Goal: Task Accomplishment & Management: Complete application form

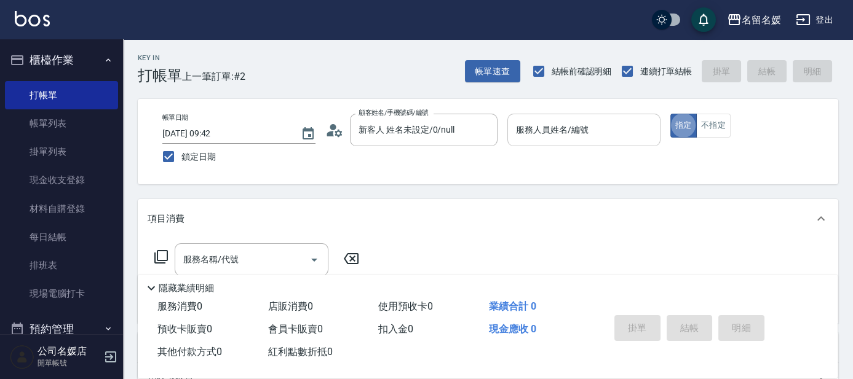
click at [556, 139] on input "服務人員姓名/編號" at bounding box center [584, 130] width 142 height 22
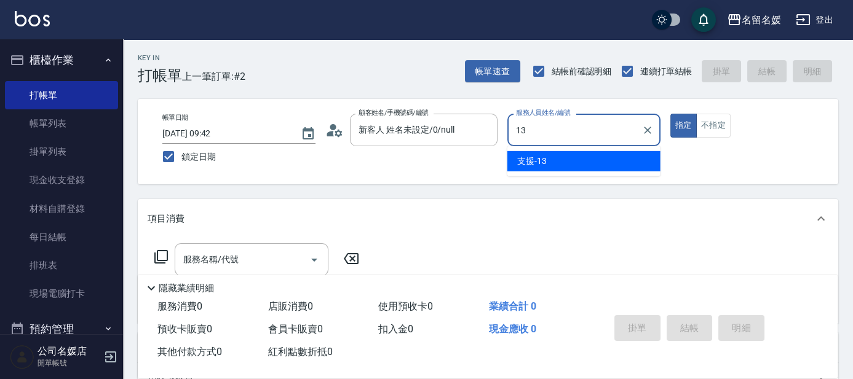
type input "13"
type button "true"
type input "支援-13"
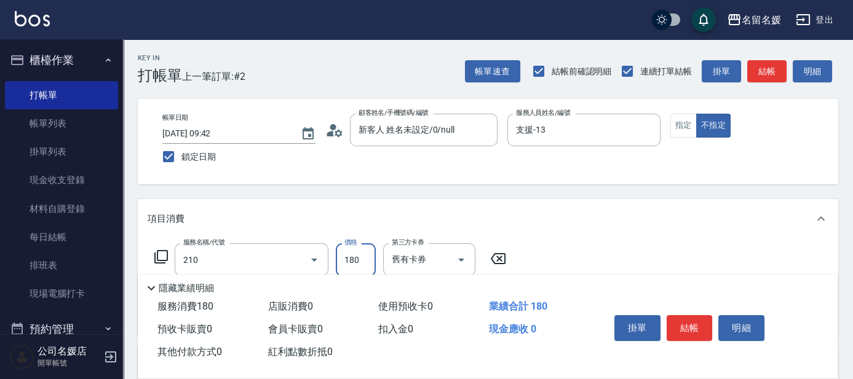
type input "洗券-(卡)180(210)"
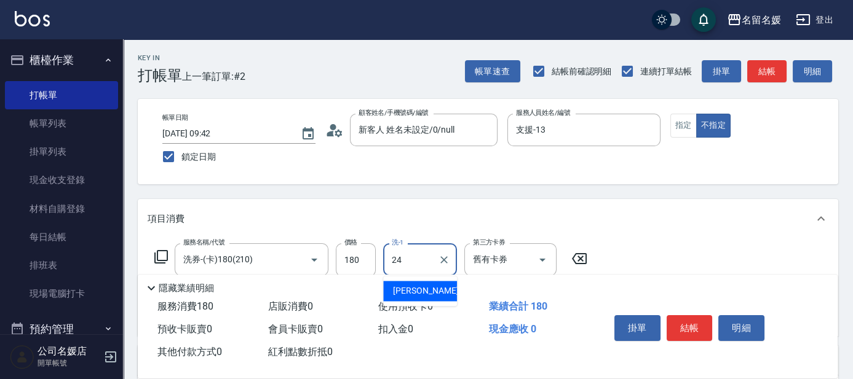
type input "[PERSON_NAME]-24"
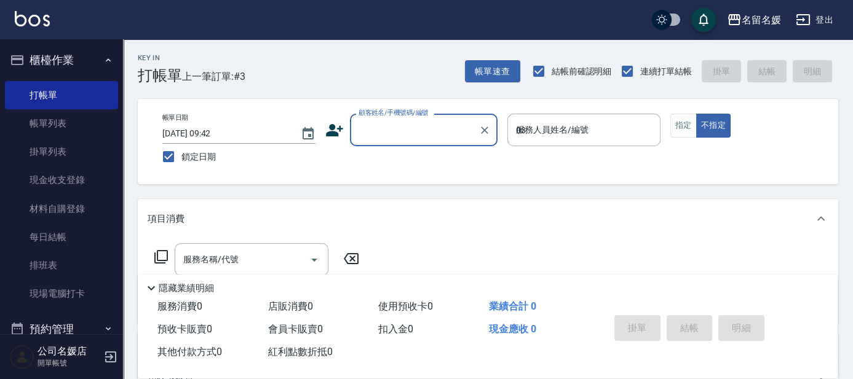
type input "03"
type button "false"
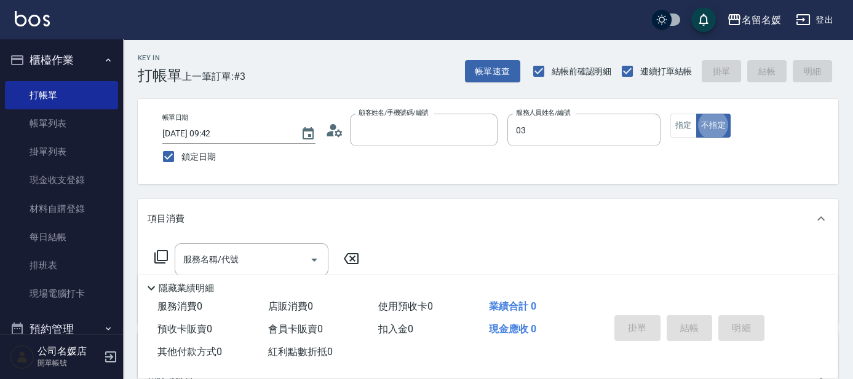
type input "新客人 姓名未設定/0/null"
type input "[PERSON_NAME]-03"
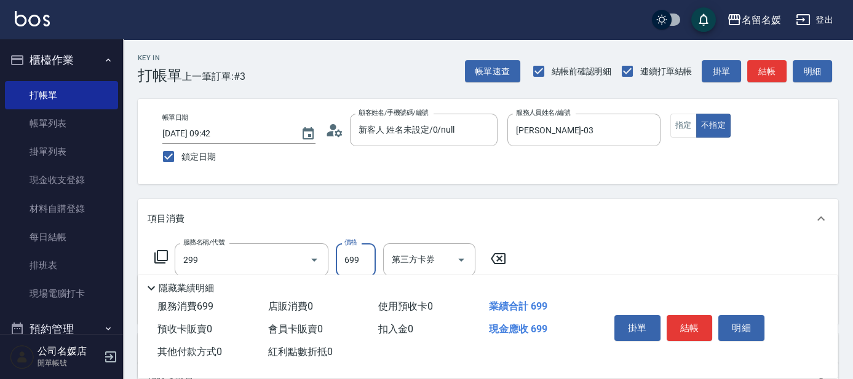
type input "滾珠洗髮699(299)"
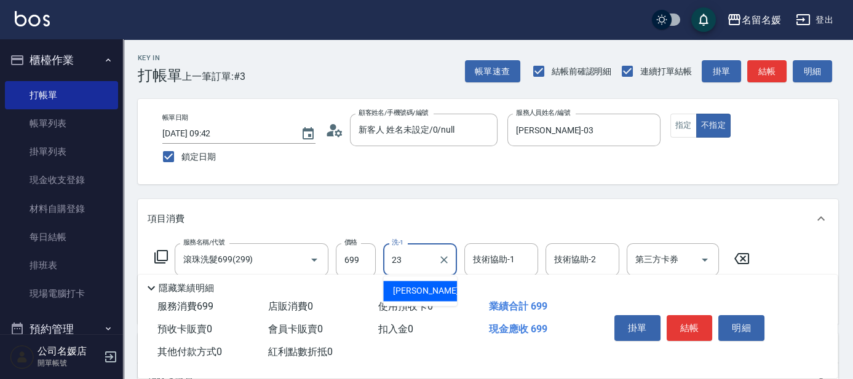
type input "[PERSON_NAME]-23"
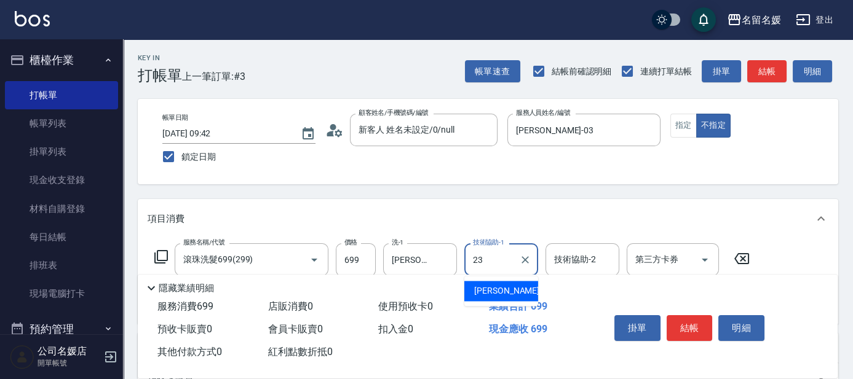
type input "[PERSON_NAME]-23"
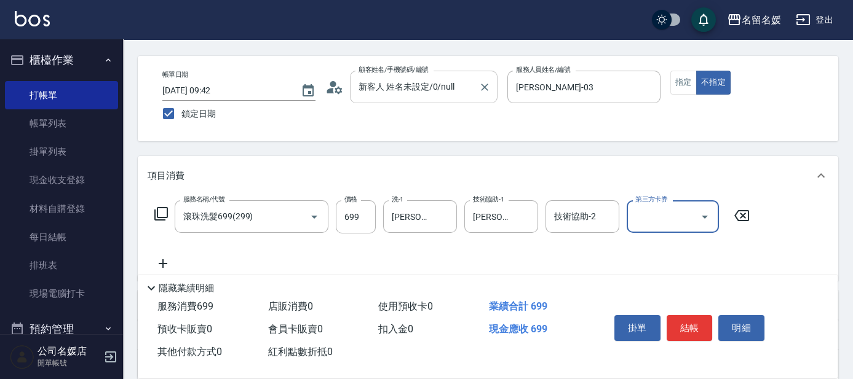
scroll to position [55, 0]
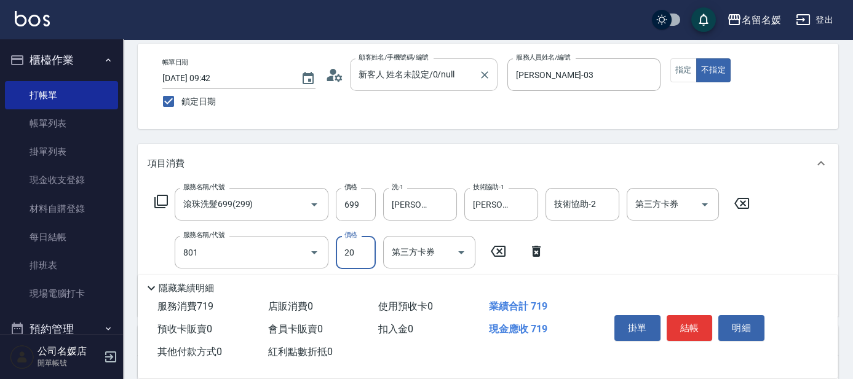
type input "潤絲(801)"
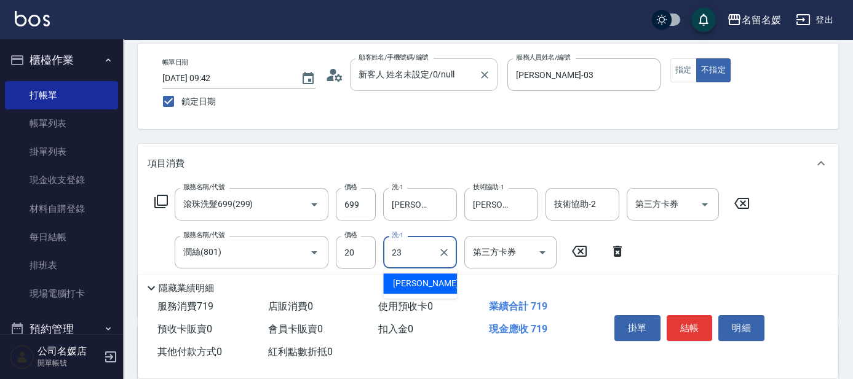
type input "[PERSON_NAME]-23"
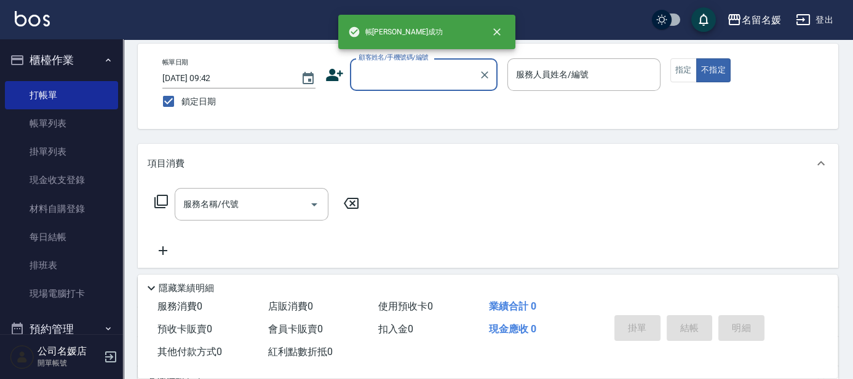
scroll to position [0, 0]
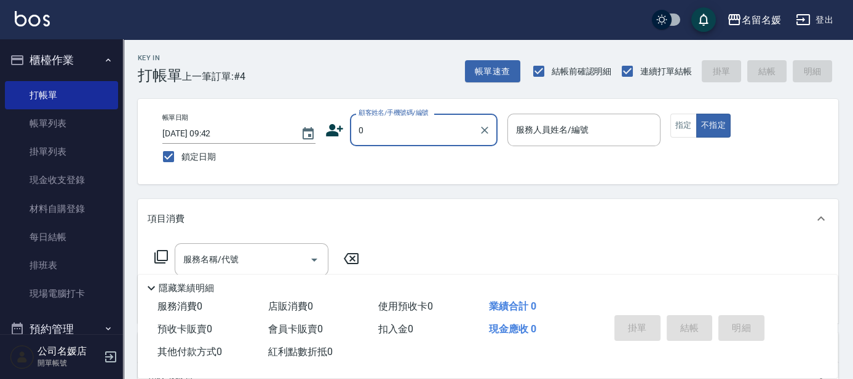
type input "新客人 姓名未設定/0/null"
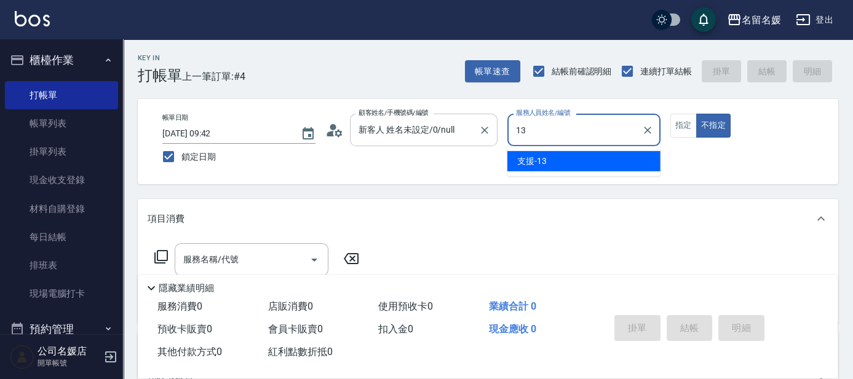
type input "支援-13"
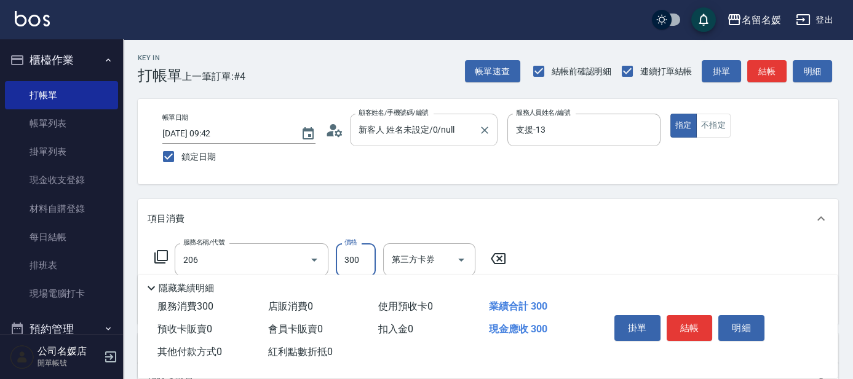
type input "洗髮[300](206)"
type input "251"
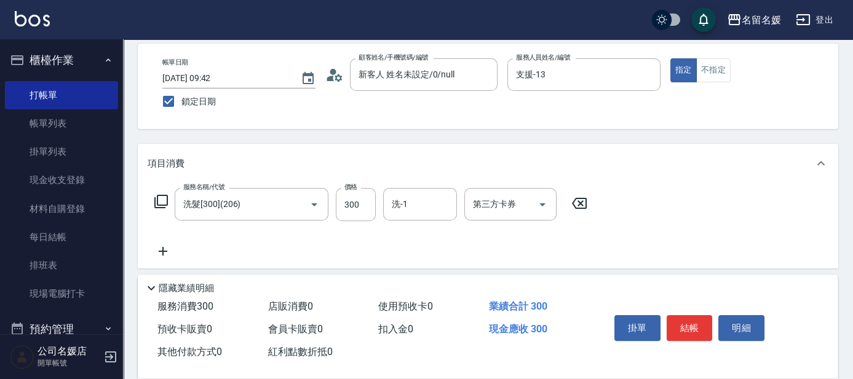
click at [380, 200] on div "服務名稱/代號 洗髮[300](206) 服務名稱/代號 價格 300 價格 洗-1 洗-1 第三方卡券 第三方卡券" at bounding box center [371, 204] width 447 height 33
click at [389, 202] on input "洗-1" at bounding box center [420, 205] width 63 height 22
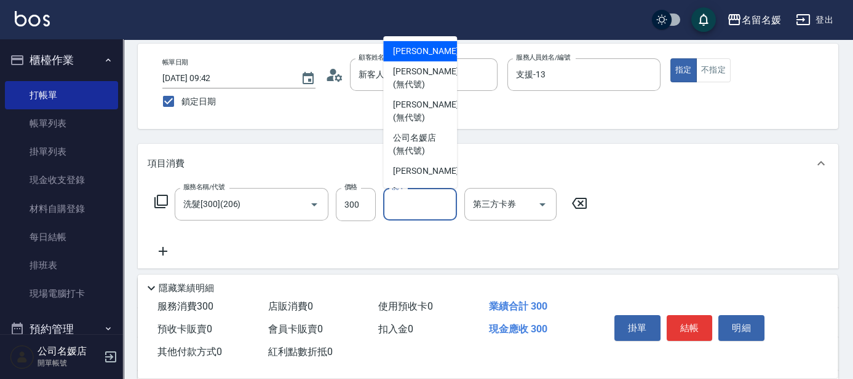
scroll to position [0, 0]
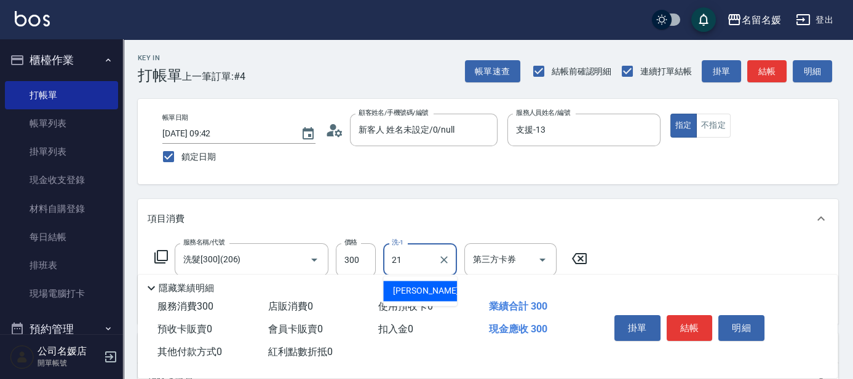
type input "[PERSON_NAME]-21"
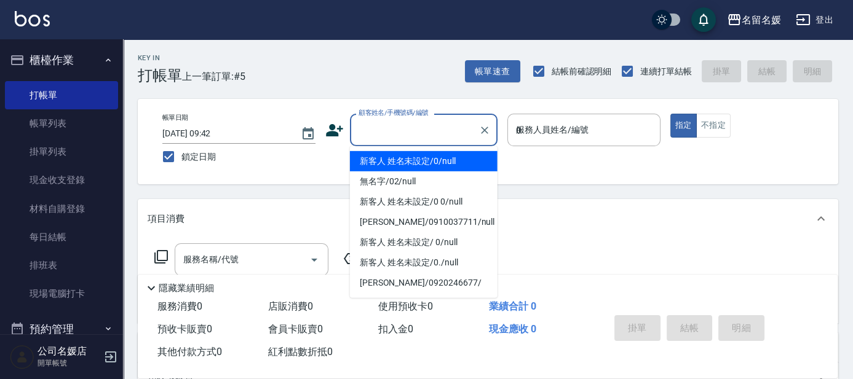
type input "02"
type input "新客人 姓名未設定/0/null"
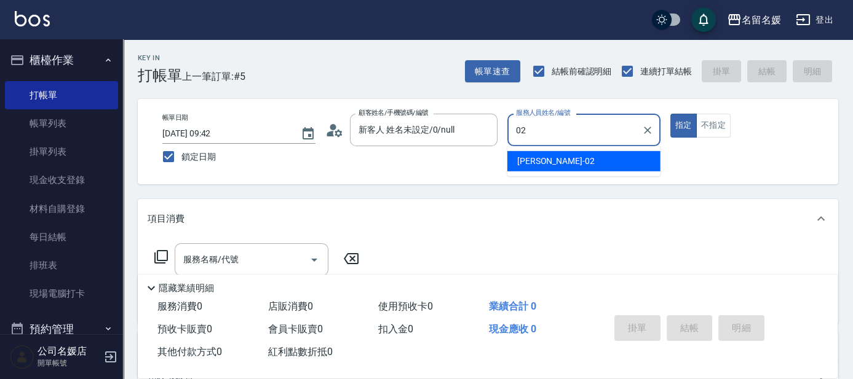
type input "[PERSON_NAME]-02"
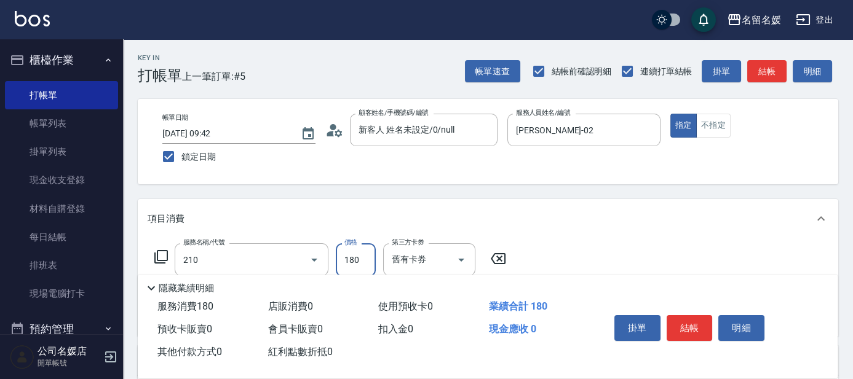
type input "洗券-(卡)180(210)"
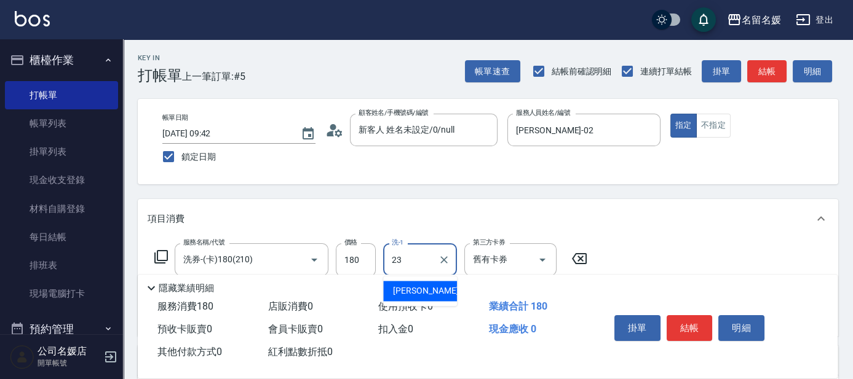
type input "[PERSON_NAME]-23"
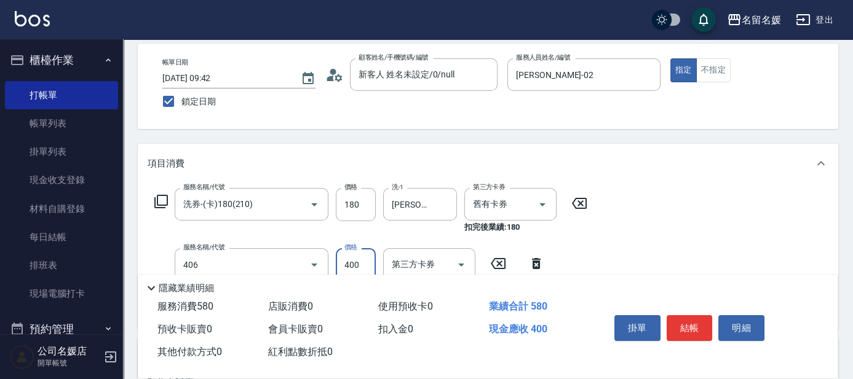
type input "剪髮(400)(406)"
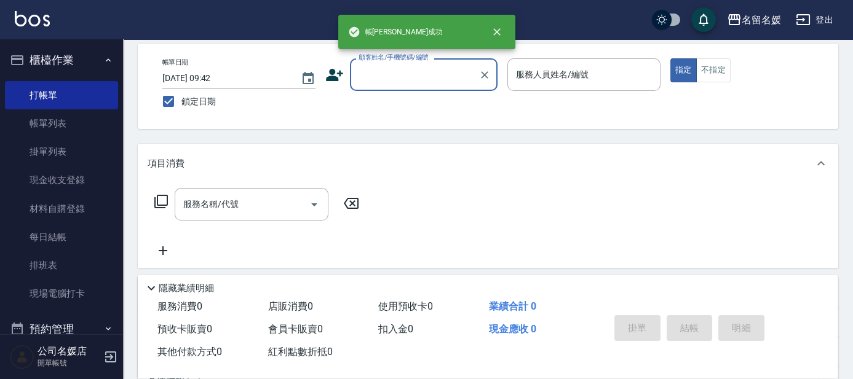
scroll to position [0, 0]
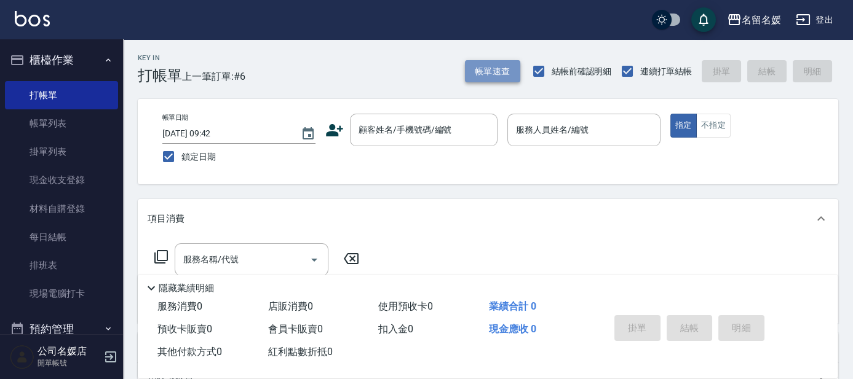
click at [476, 68] on button "帳單速查" at bounding box center [492, 71] width 55 height 23
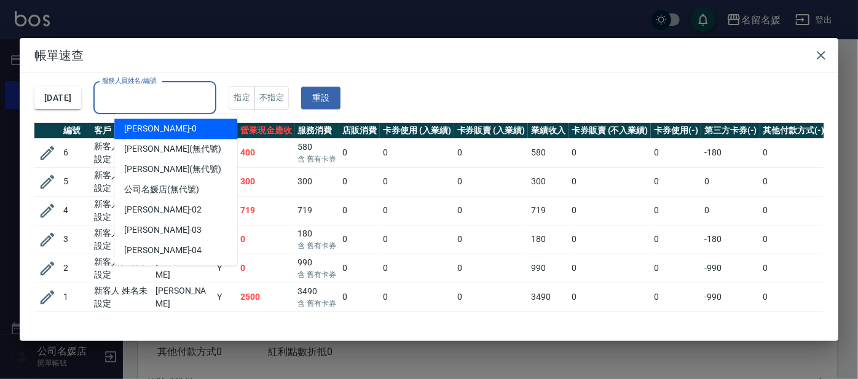
click at [170, 98] on input "服務人員姓名/編號" at bounding box center [155, 98] width 112 height 22
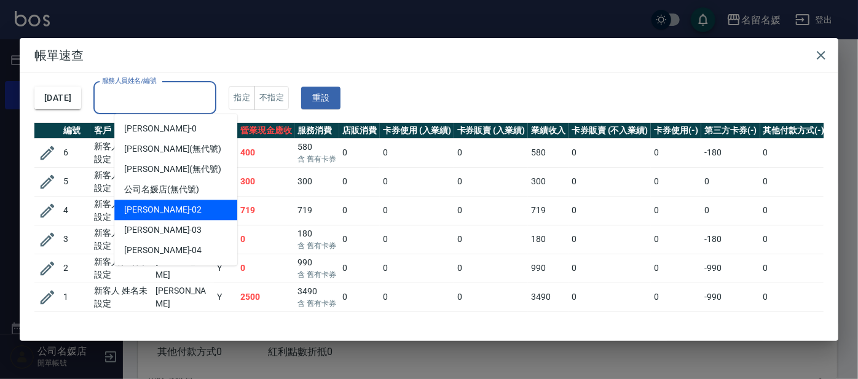
click at [154, 211] on span "[PERSON_NAME]-02" at bounding box center [162, 210] width 77 height 13
type input "[PERSON_NAME]-02"
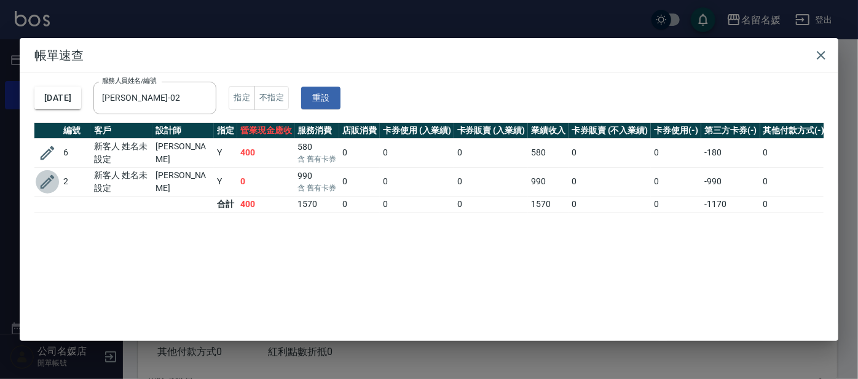
click at [47, 179] on icon "button" at bounding box center [48, 182] width 14 height 14
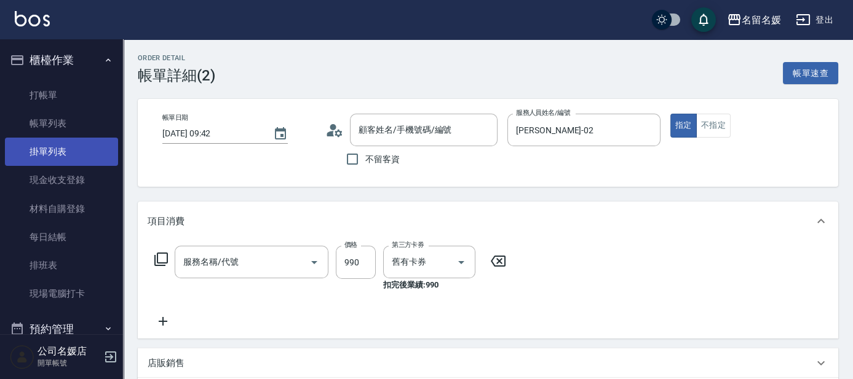
type input "[DATE] 09:42"
type input "[PERSON_NAME]-02"
type input "(芙)頭皮養護套卡(638)"
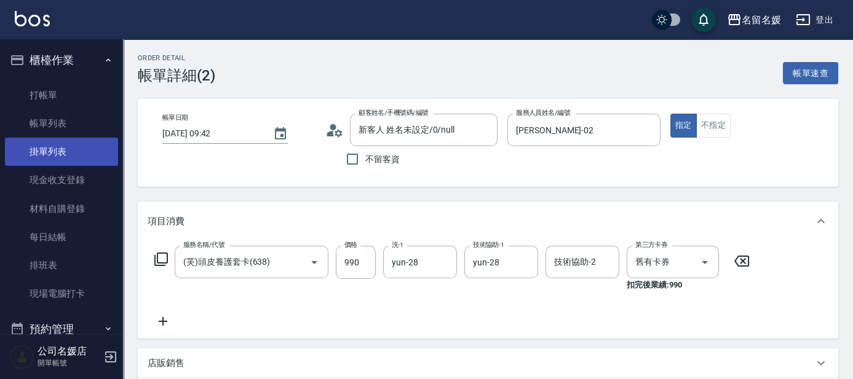
type input "新客人 姓名未設定/0/null"
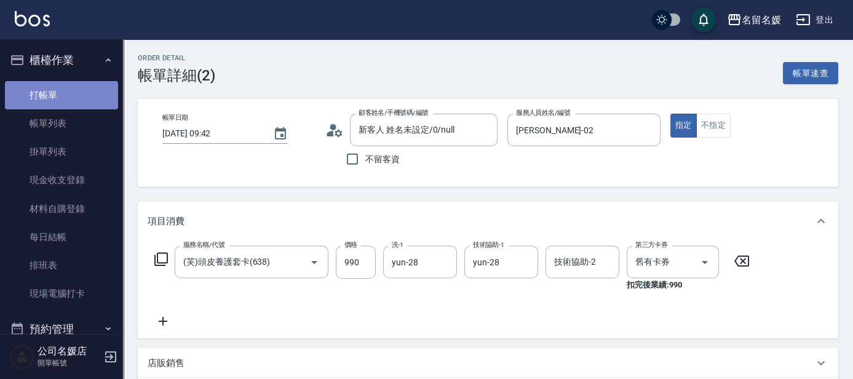
click at [72, 88] on link "打帳單" at bounding box center [61, 95] width 113 height 28
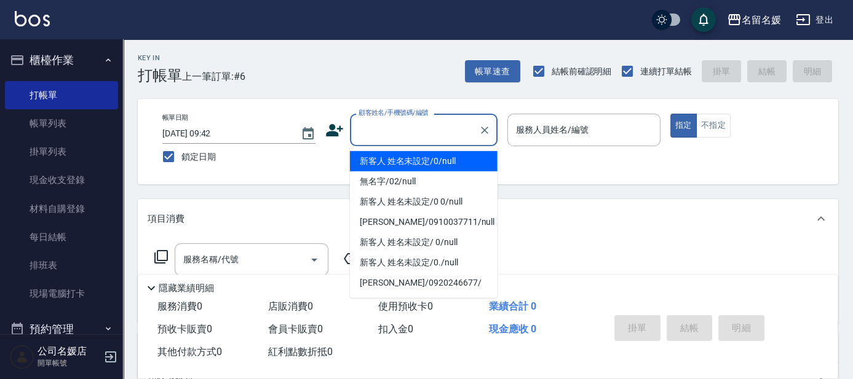
click at [369, 130] on input "顧客姓名/手機號碼/編號" at bounding box center [414, 130] width 118 height 22
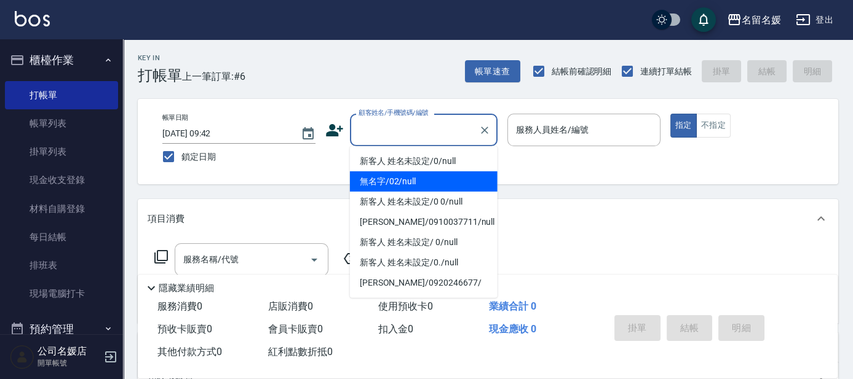
drag, startPoint x: 385, startPoint y: 184, endPoint x: 598, endPoint y: 152, distance: 214.4
click at [388, 182] on li "無名字/02/null" at bounding box center [424, 182] width 148 height 20
type input "無名字/02/null"
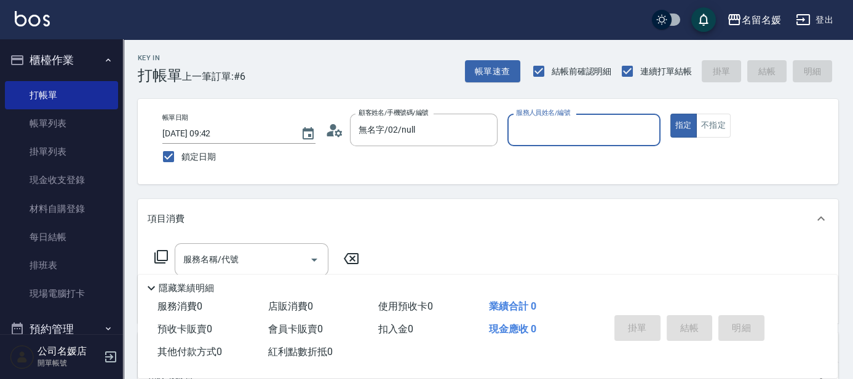
click at [533, 121] on input "服務人員姓名/編號" at bounding box center [584, 130] width 142 height 22
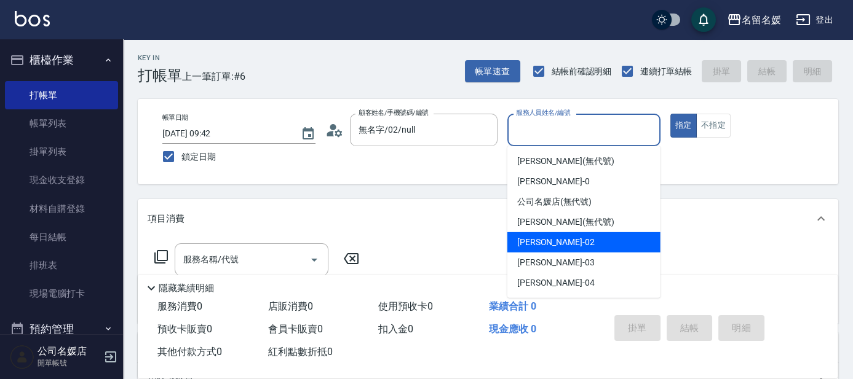
drag, startPoint x: 529, startPoint y: 243, endPoint x: 443, endPoint y: 273, distance: 91.0
click at [528, 243] on span "[PERSON_NAME]-02" at bounding box center [555, 242] width 77 height 13
type input "[PERSON_NAME]-02"
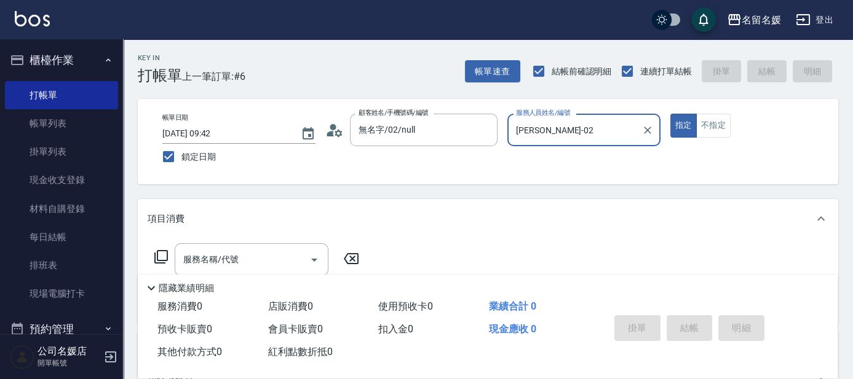
click at [159, 253] on icon at bounding box center [161, 257] width 15 height 15
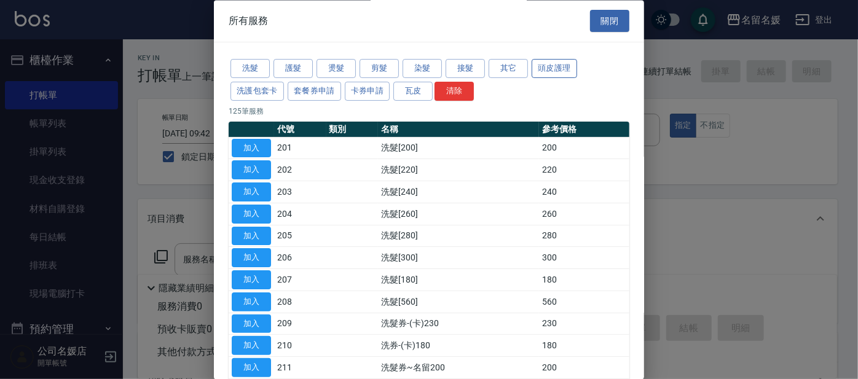
click at [557, 61] on button "頭皮護理" at bounding box center [554, 69] width 45 height 19
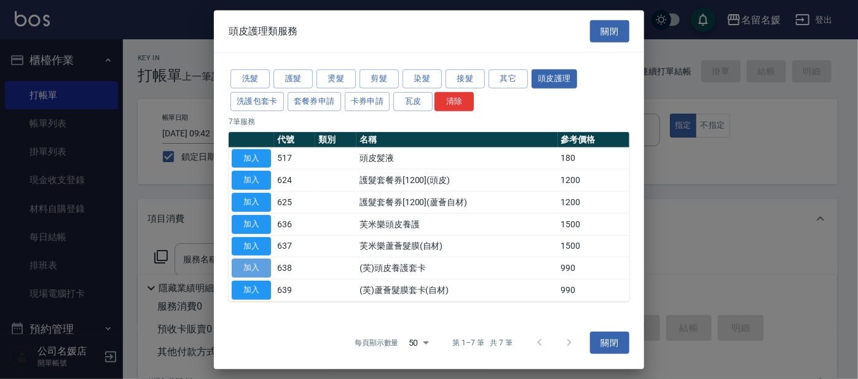
click at [264, 271] on button "加入" at bounding box center [251, 268] width 39 height 19
type input "(芙)頭皮養護套卡(638)"
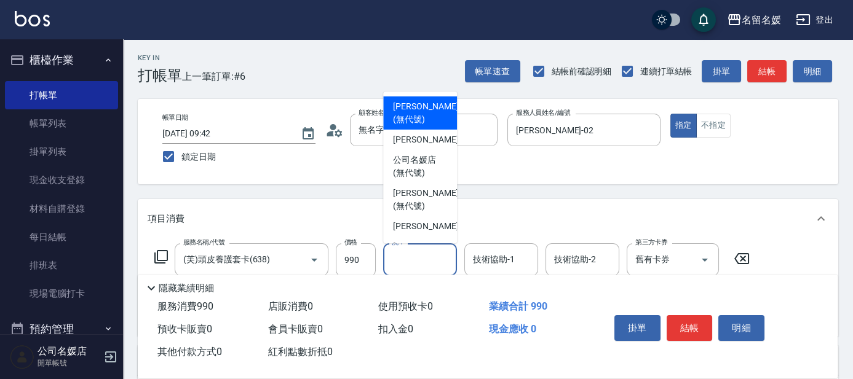
click at [421, 263] on input "洗-1" at bounding box center [420, 260] width 63 height 22
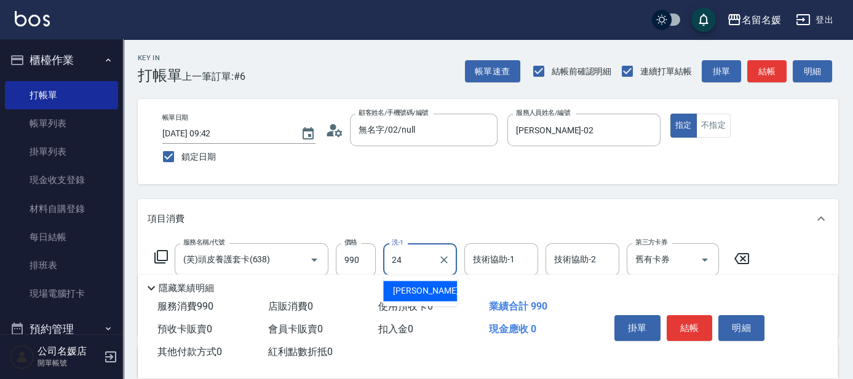
type input "[PERSON_NAME]-24"
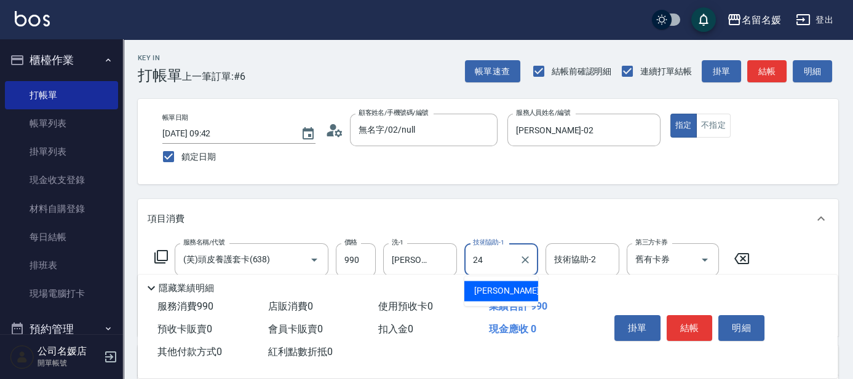
type input "[PERSON_NAME]-24"
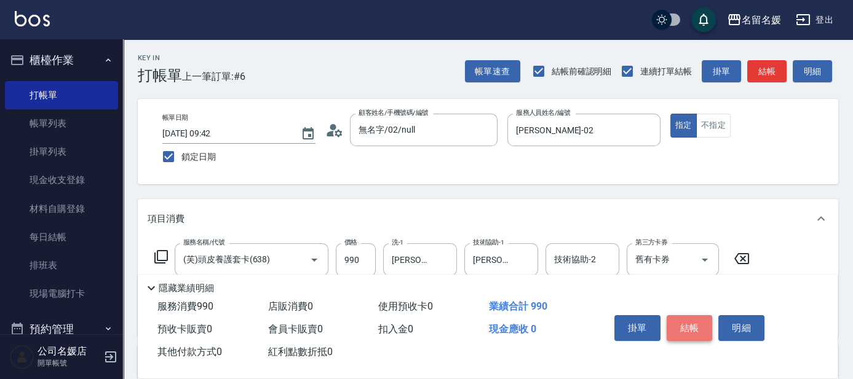
click at [692, 328] on button "結帳" at bounding box center [689, 328] width 46 height 26
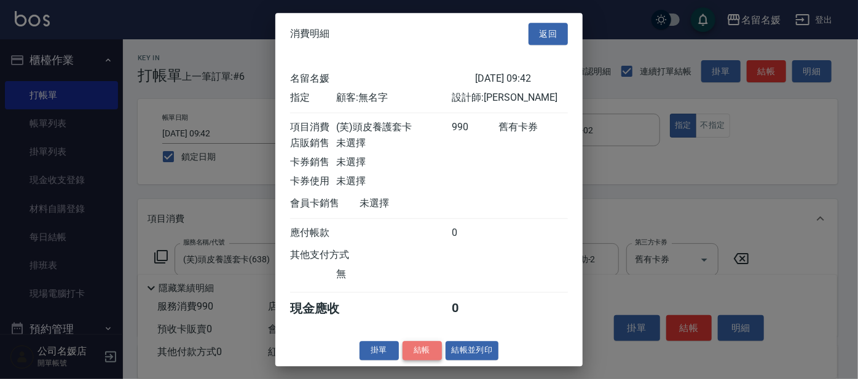
click at [411, 359] on button "結帳" at bounding box center [422, 350] width 39 height 19
